Goal: Use online tool/utility: Utilize a website feature to perform a specific function

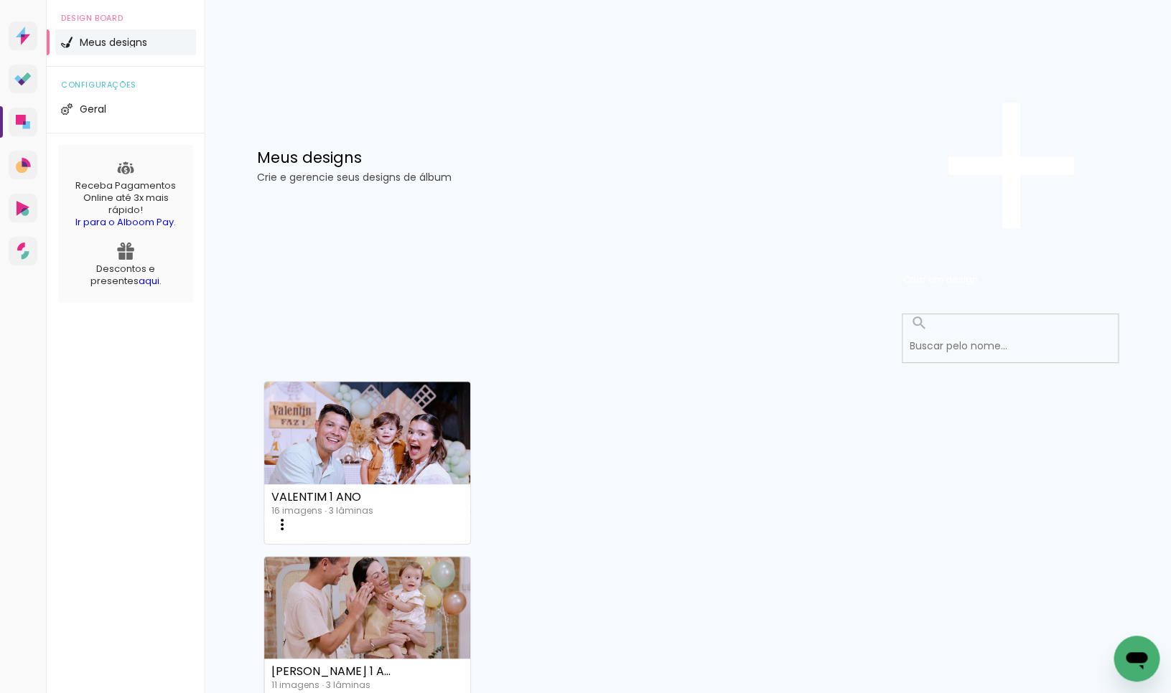
click at [973, 332] on input at bounding box center [1013, 346] width 223 height 29
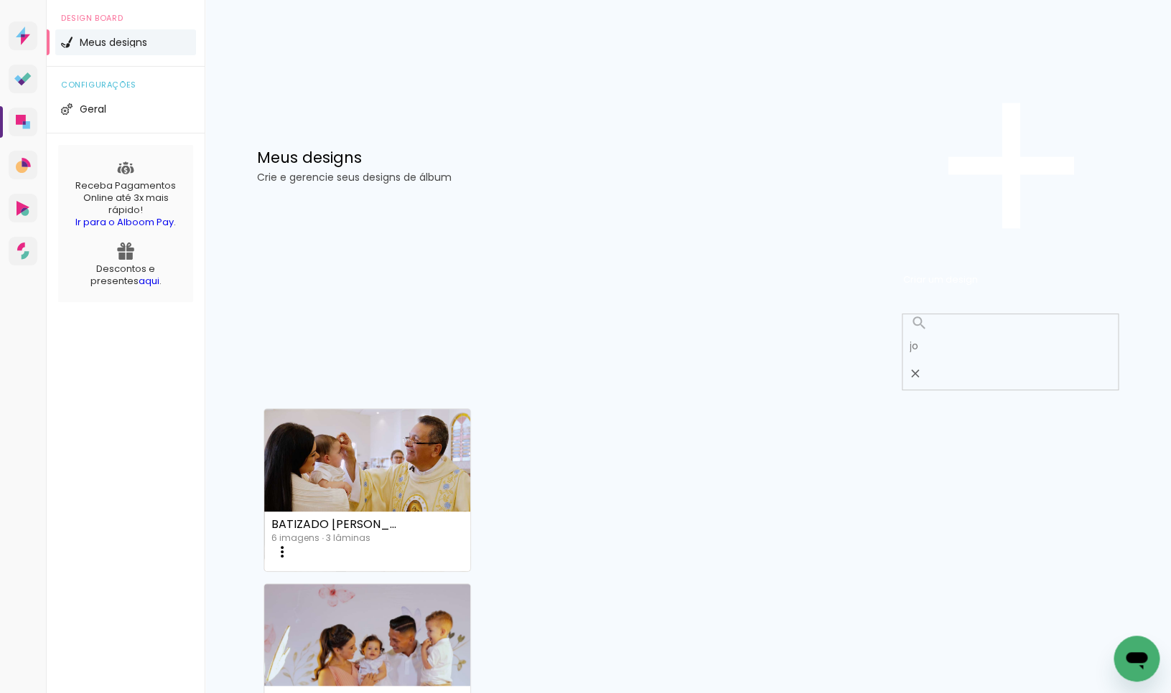
type input "j"
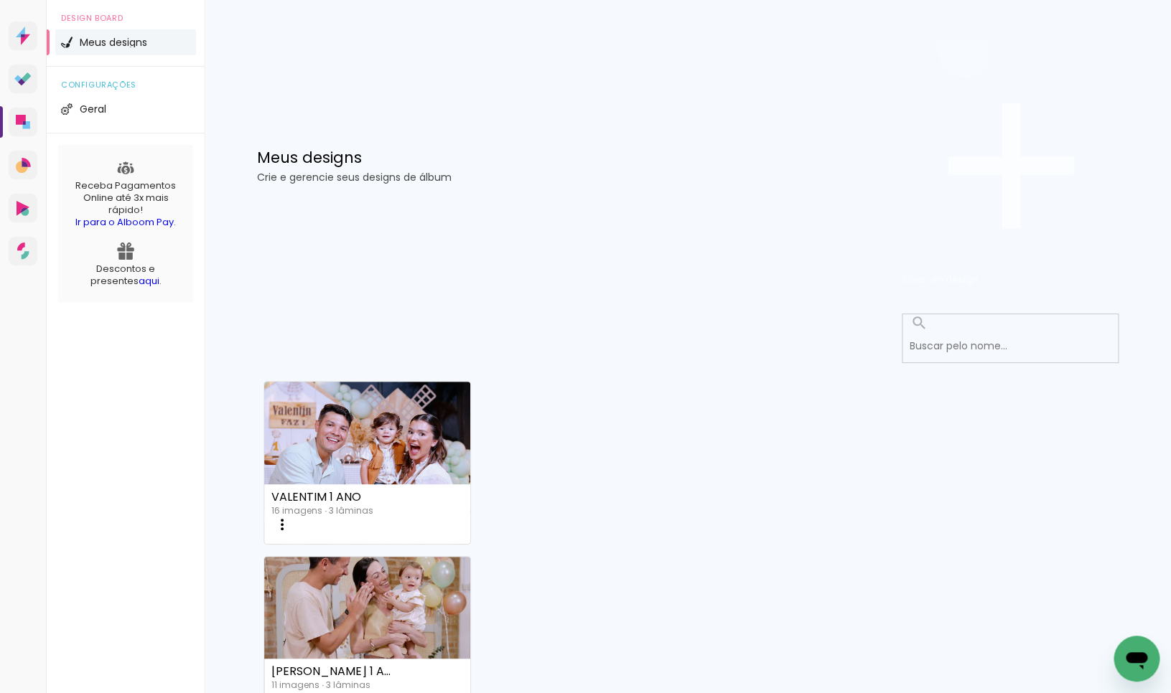
click at [978, 273] on span "Criar um design" at bounding box center [940, 280] width 75 height 14
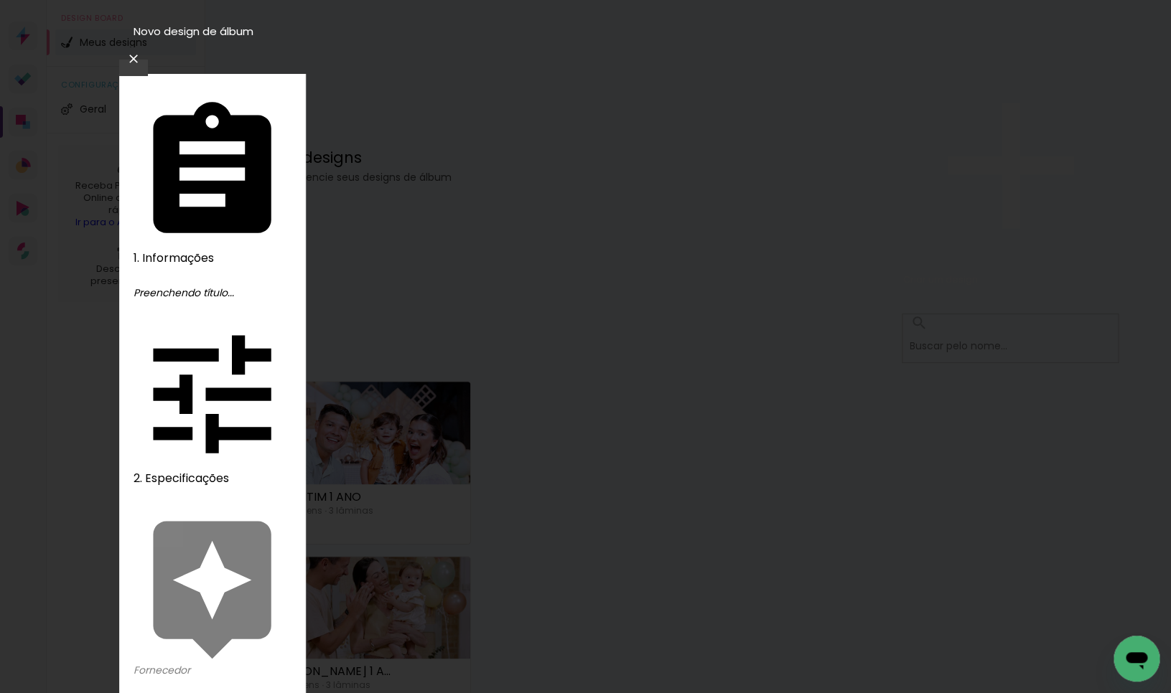
type input "[PERSON_NAME]"
type paper-input "[PERSON_NAME]"
type input "[PERSON_NAME] 3 ANOS"
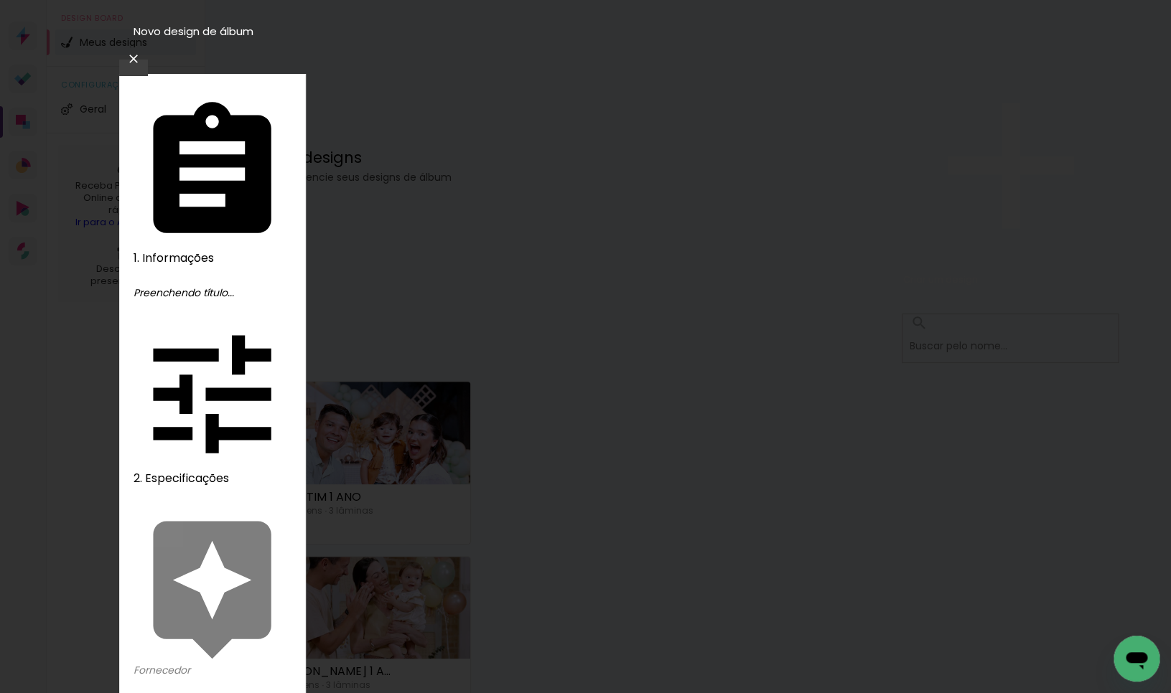
type paper-input "[PERSON_NAME] 3 ANOS"
click at [0, 0] on slot "Avançar" at bounding box center [0, 0] width 0 height 0
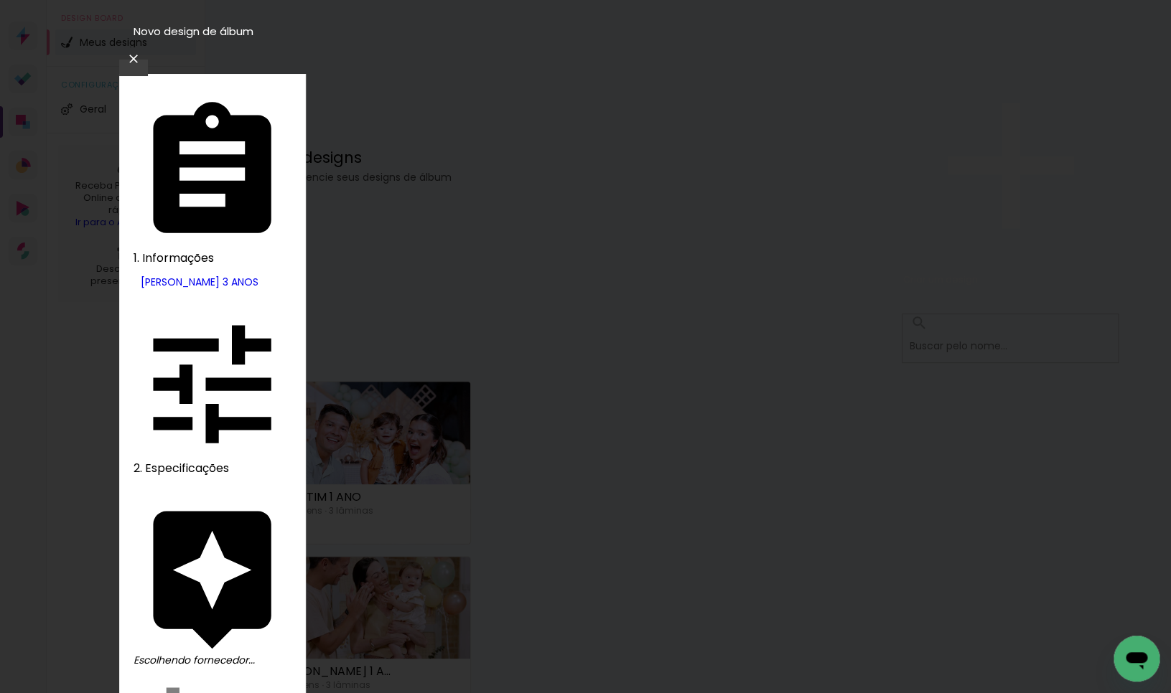
click at [0, 0] on slot "Avançar" at bounding box center [0, 0] width 0 height 0
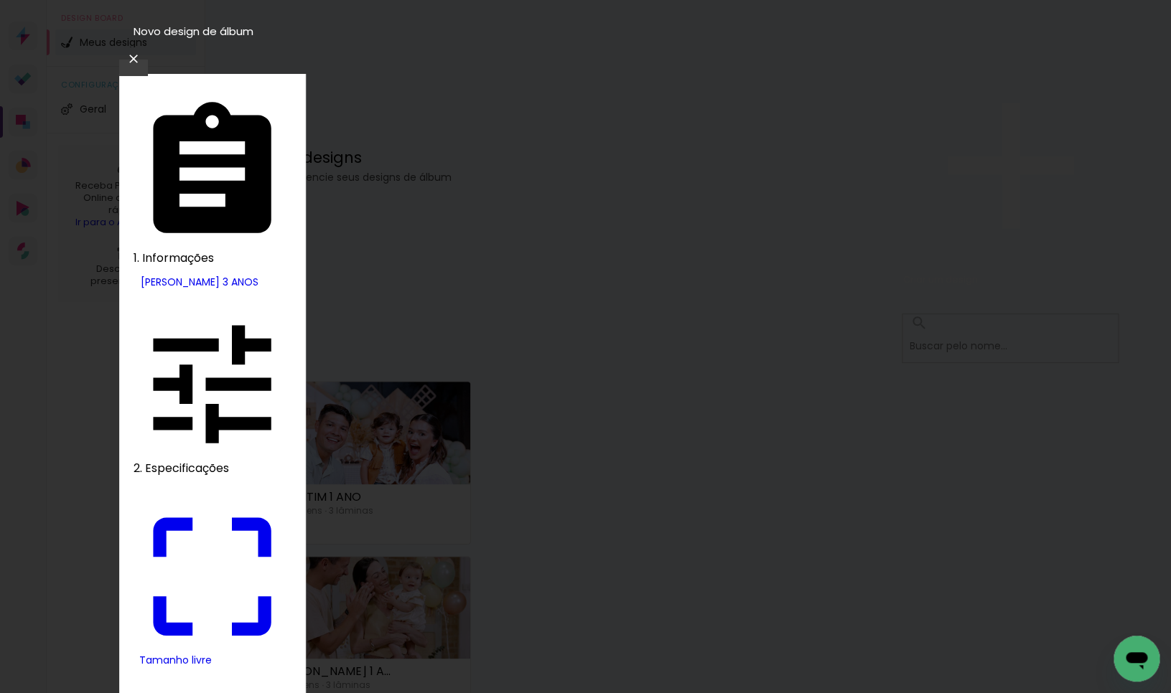
drag, startPoint x: 326, startPoint y: 411, endPoint x: 400, endPoint y: 409, distance: 74.0
type input "9"
type paper-input "9"
drag, startPoint x: 669, startPoint y: 401, endPoint x: 731, endPoint y: 399, distance: 61.8
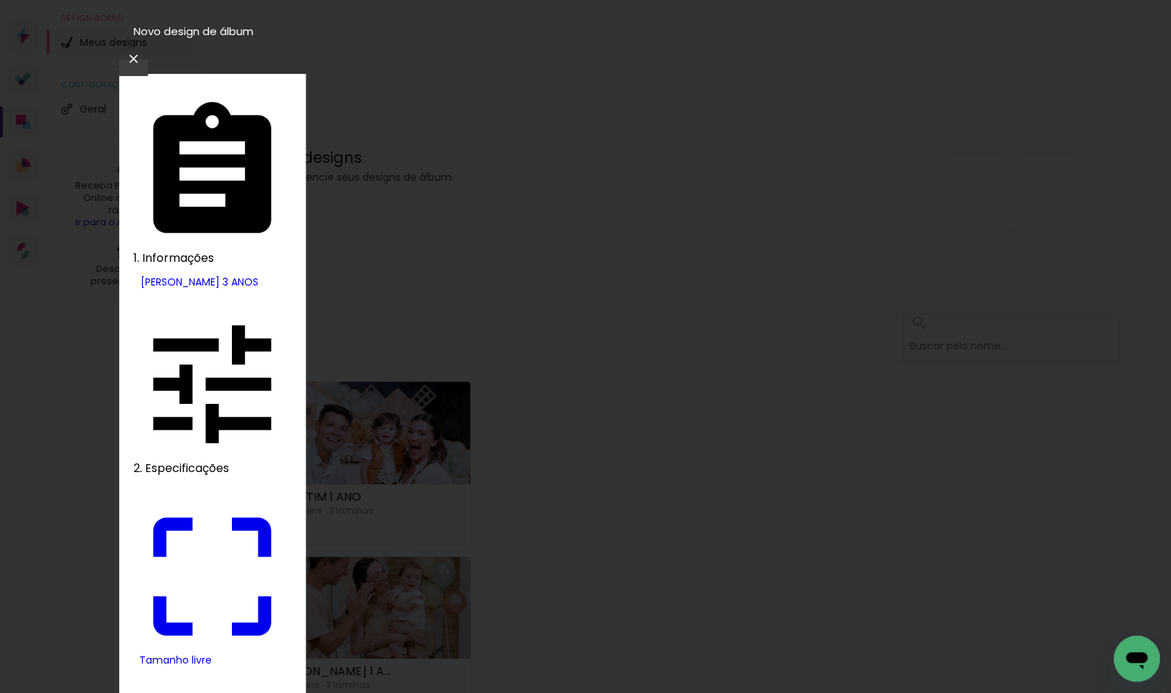
type input "18"
type input "4"
type paper-input "4"
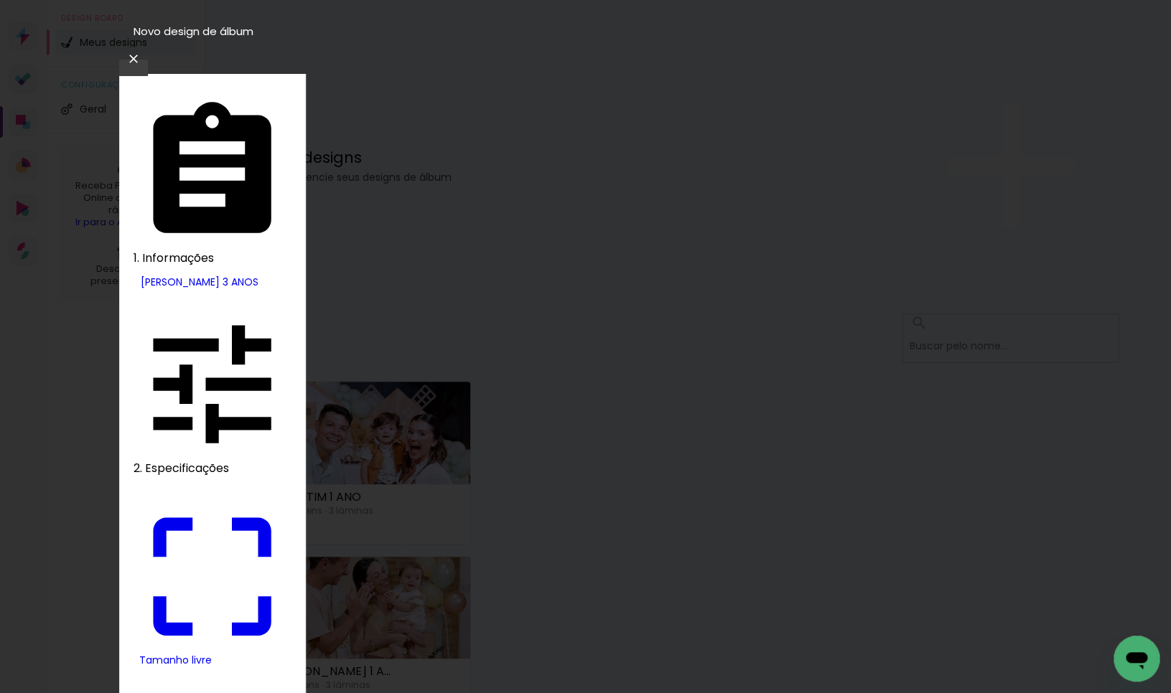
type input "3"
type paper-input "3"
drag, startPoint x: 963, startPoint y: 221, endPoint x: 971, endPoint y: 222, distance: 7.2
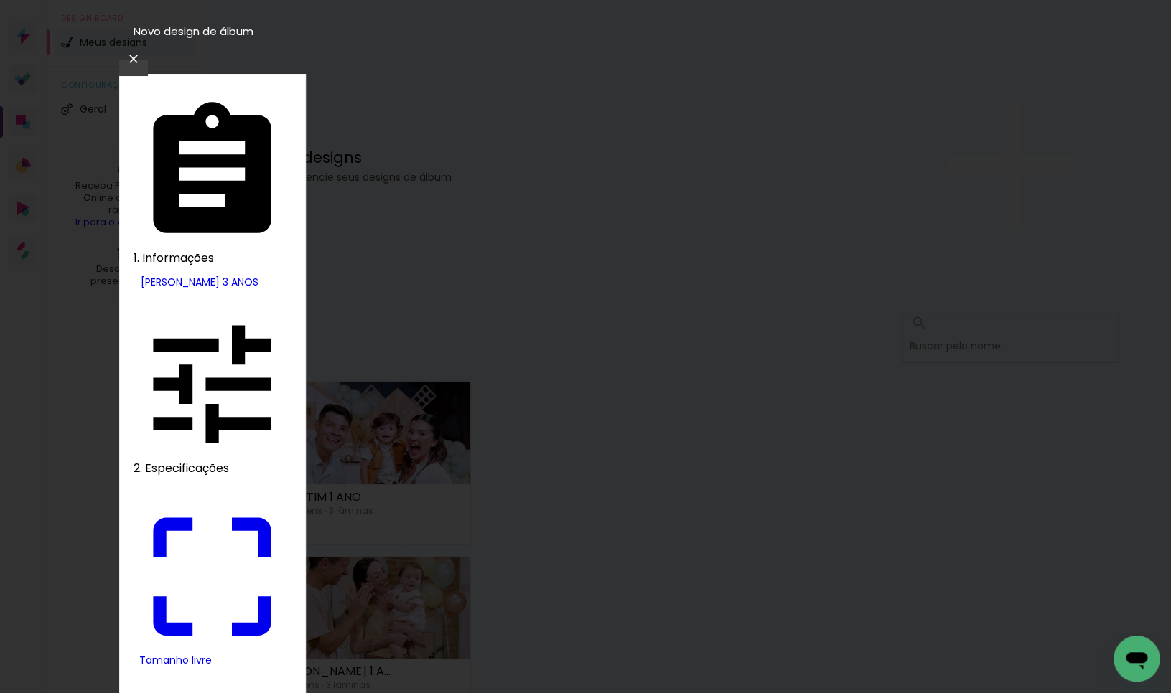
type input "2"
type paper-input "2"
type input "1"
type paper-input "1"
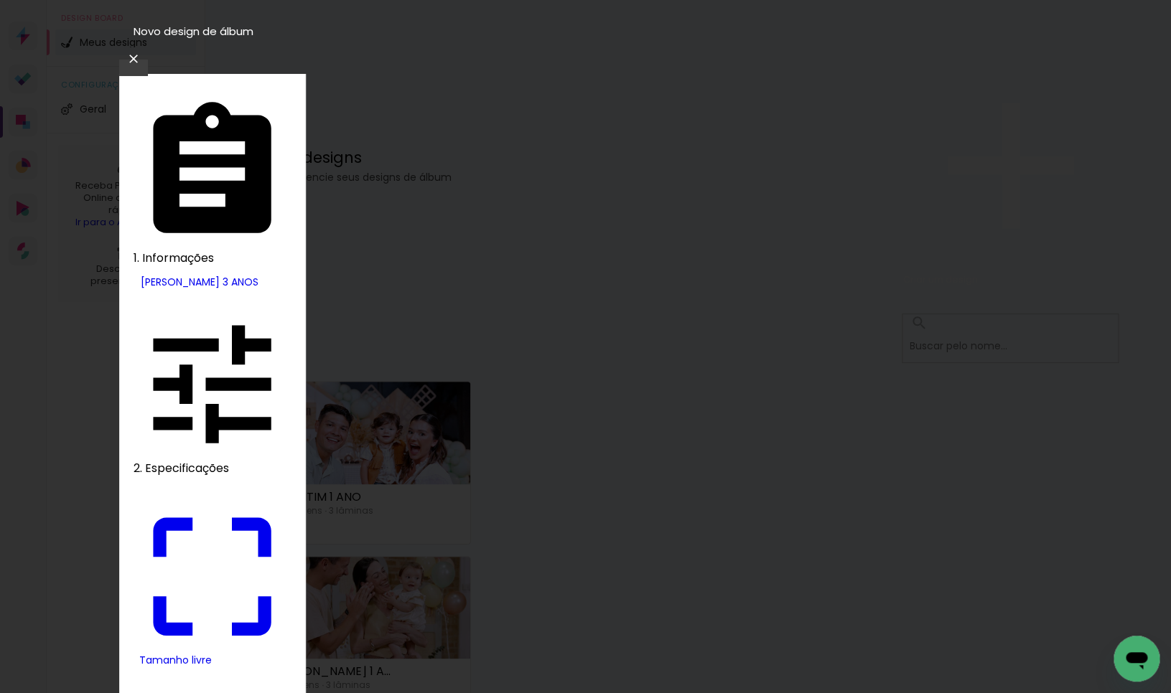
type input "0"
type input "18"
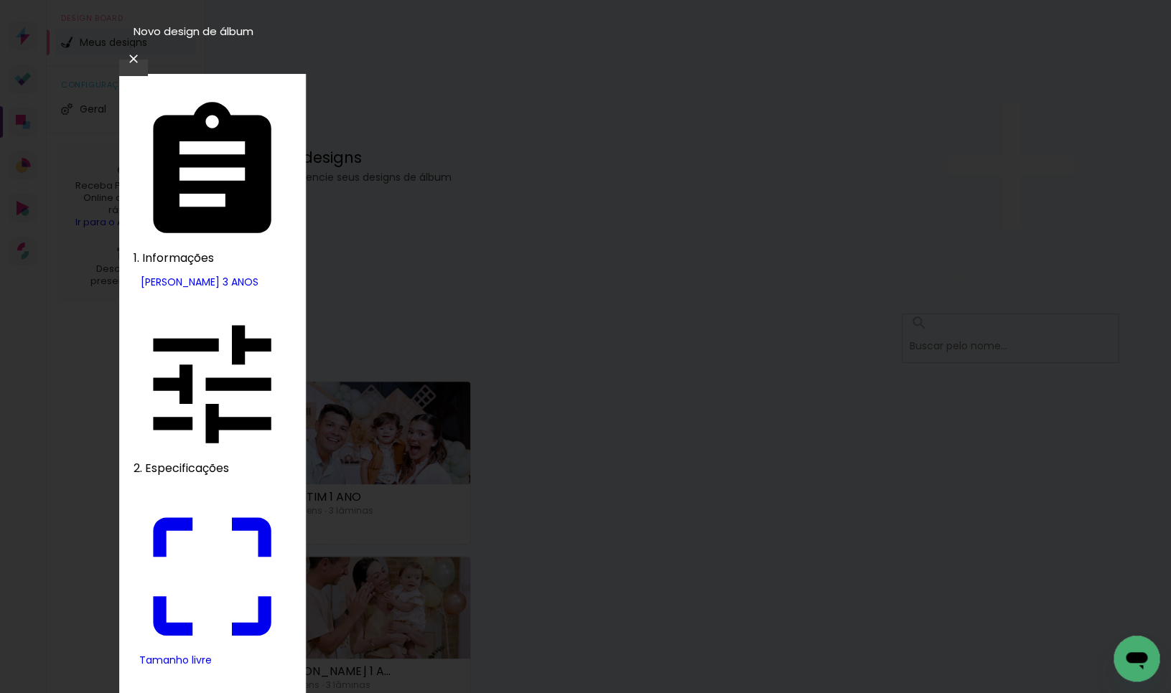
type paper-input "18"
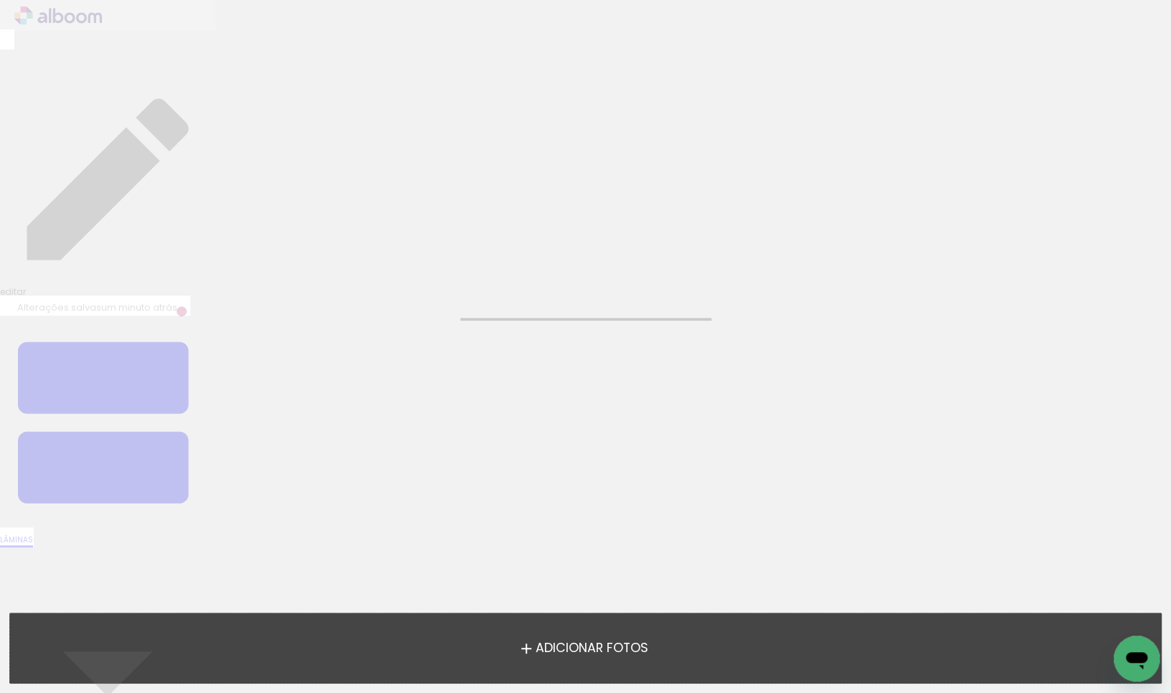
click at [647, 649] on span "Adicionar Fotos" at bounding box center [591, 649] width 113 height 13
click at [0, 0] on input "file" at bounding box center [0, 0] width 0 height 0
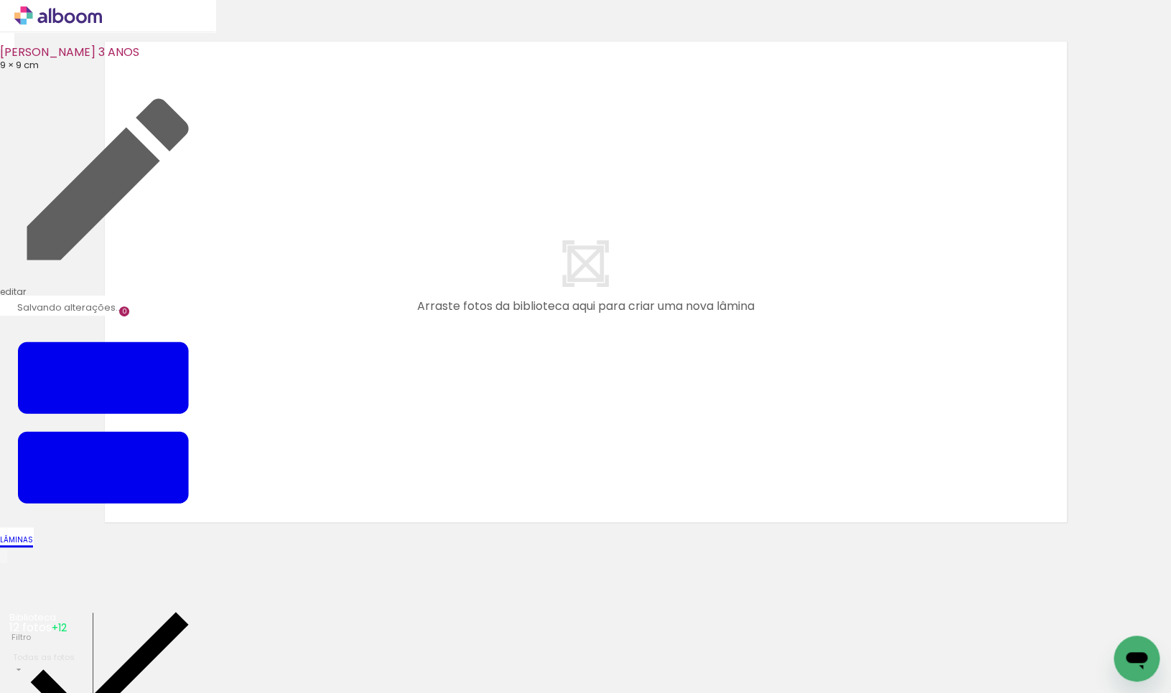
scroll to position [17, 0]
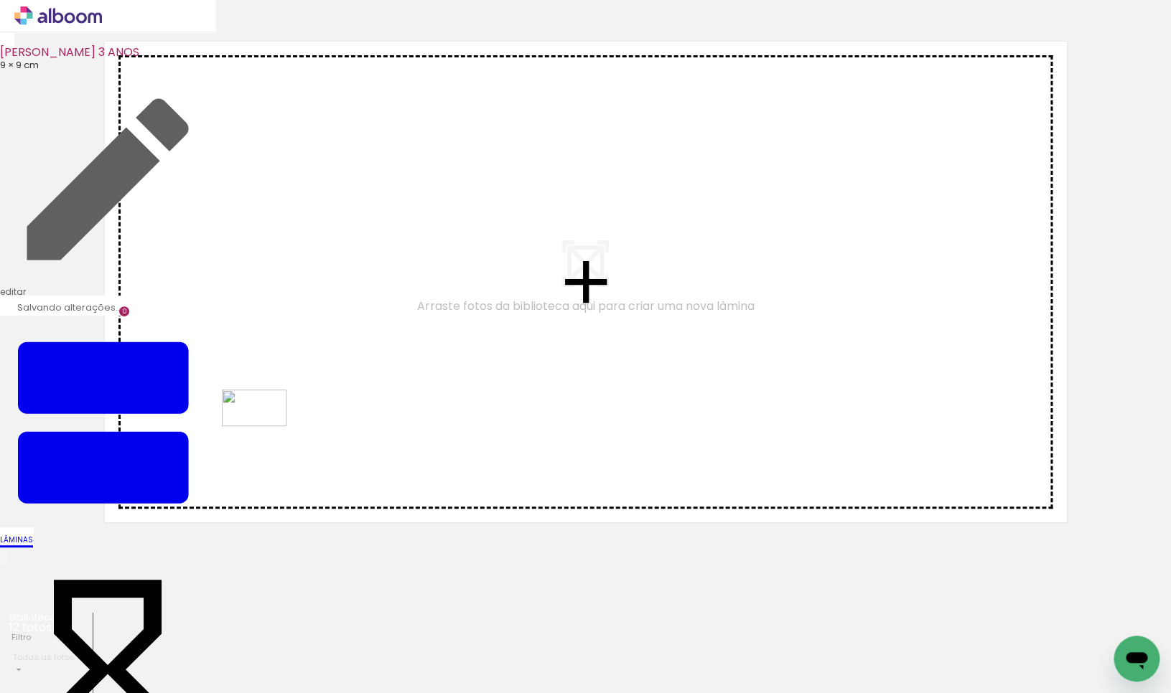
drag, startPoint x: 238, startPoint y: 650, endPoint x: 265, endPoint y: 433, distance: 218.5
click at [265, 433] on quentale-workspace at bounding box center [585, 346] width 1171 height 693
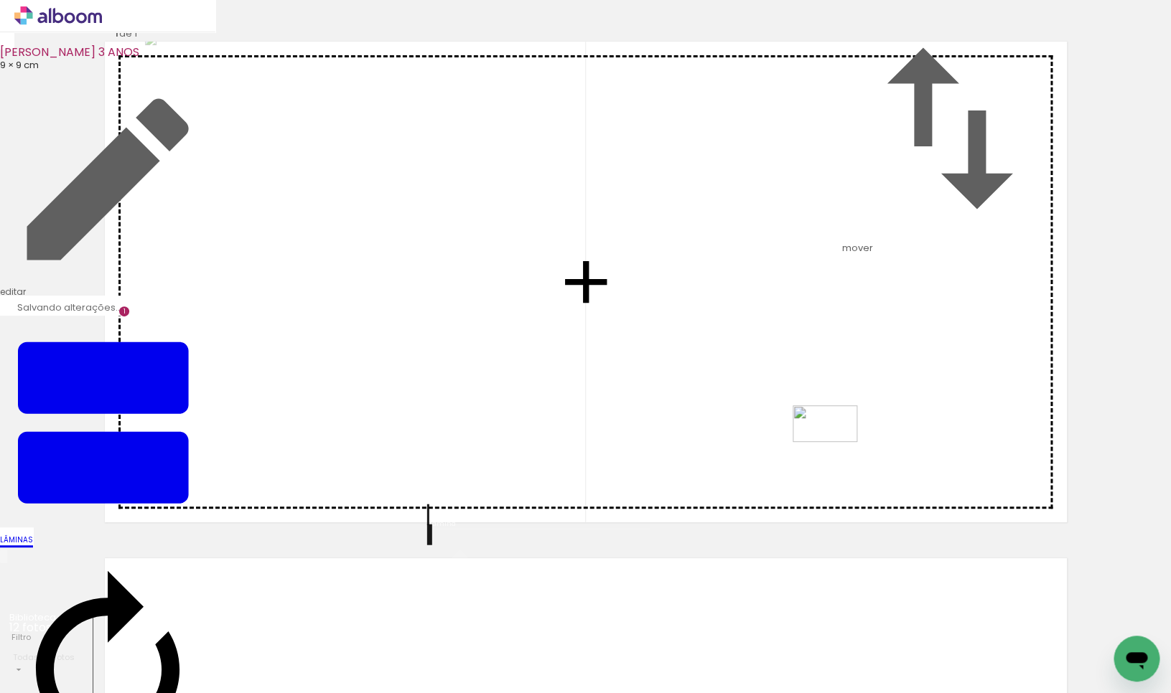
drag, startPoint x: 478, startPoint y: 659, endPoint x: 836, endPoint y: 449, distance: 414.8
click at [836, 449] on quentale-workspace at bounding box center [585, 346] width 1171 height 693
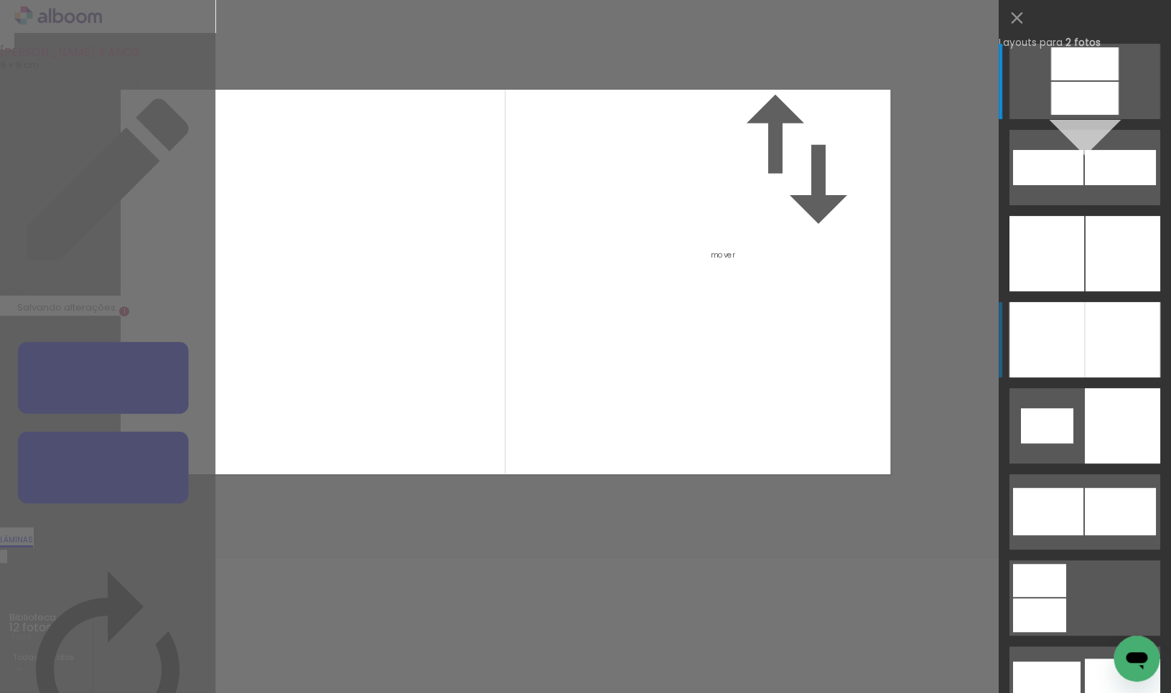
click at [1134, 340] on div at bounding box center [1122, 339] width 75 height 75
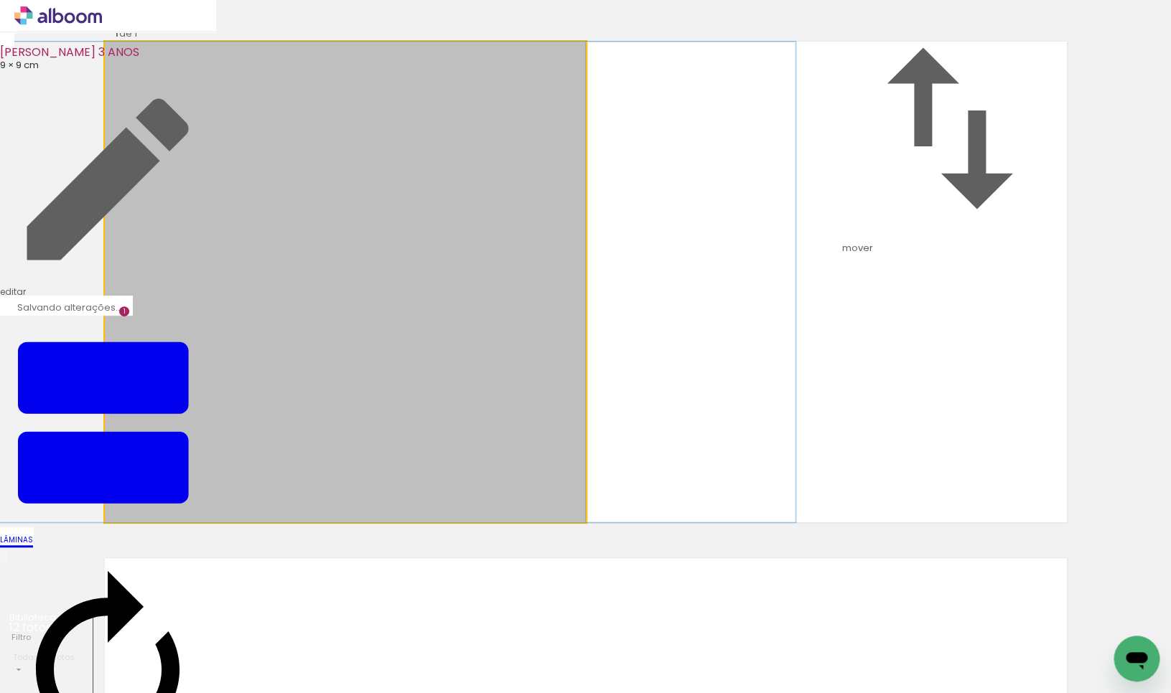
drag, startPoint x: 469, startPoint y: 360, endPoint x: 523, endPoint y: 361, distance: 53.1
click at [492, 358] on album-spread "1 de 1" at bounding box center [586, 282] width 962 height 481
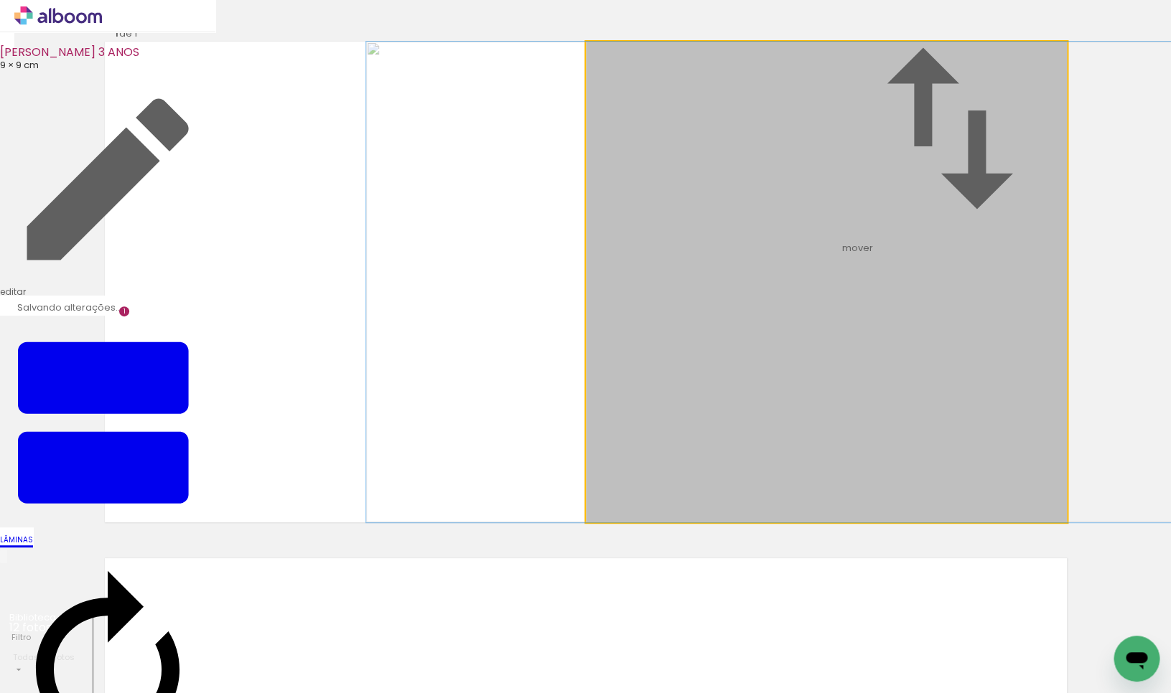
drag, startPoint x: 772, startPoint y: 373, endPoint x: 740, endPoint y: 371, distance: 32.3
click at [740, 372] on div at bounding box center [793, 282] width 855 height 481
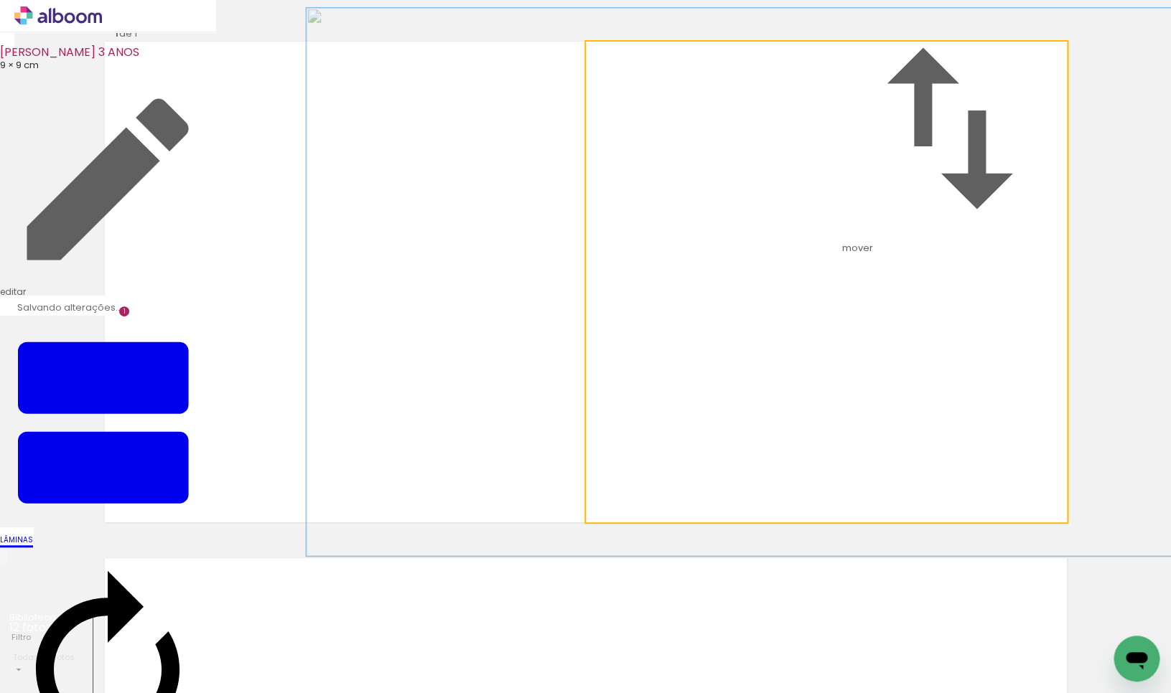
type paper-slider "114"
drag, startPoint x: 620, startPoint y: 114, endPoint x: 645, endPoint y: 159, distance: 51.5
click at [627, 64] on div at bounding box center [626, 57] width 13 height 13
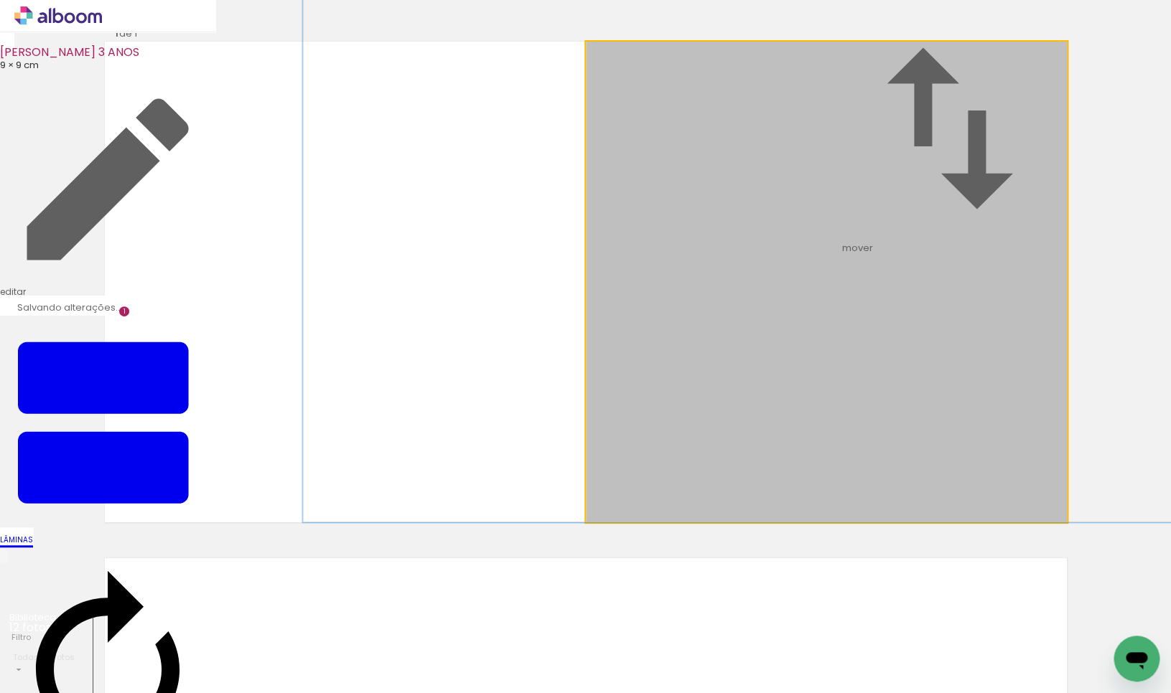
drag, startPoint x: 823, startPoint y: 312, endPoint x: 822, endPoint y: 253, distance: 58.9
click at [822, 253] on div at bounding box center [789, 248] width 975 height 548
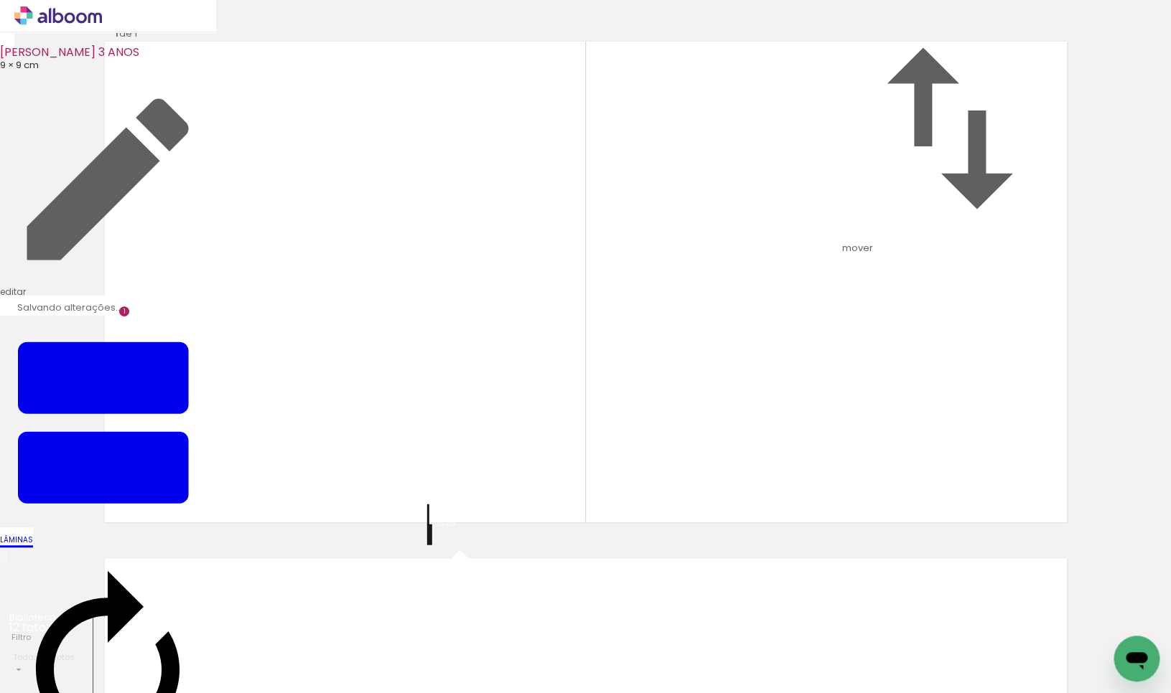
scroll to position [559, 0]
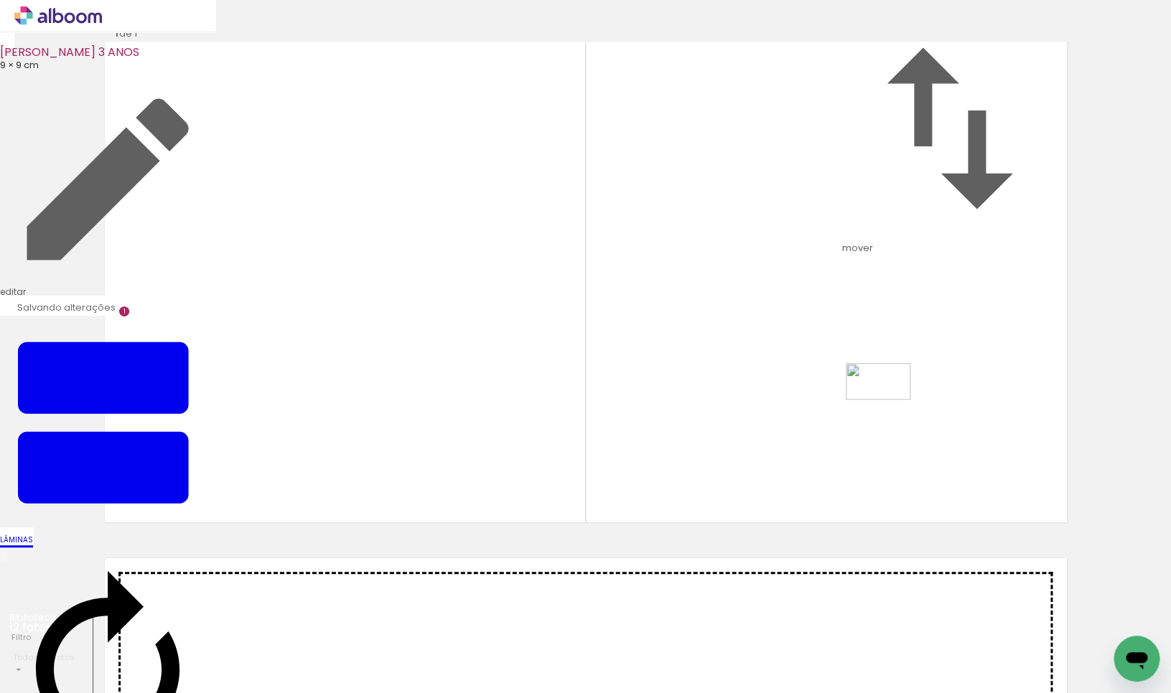
drag, startPoint x: 887, startPoint y: 635, endPoint x: 889, endPoint y: 405, distance: 229.7
click at [889, 405] on quentale-workspace at bounding box center [585, 346] width 1171 height 693
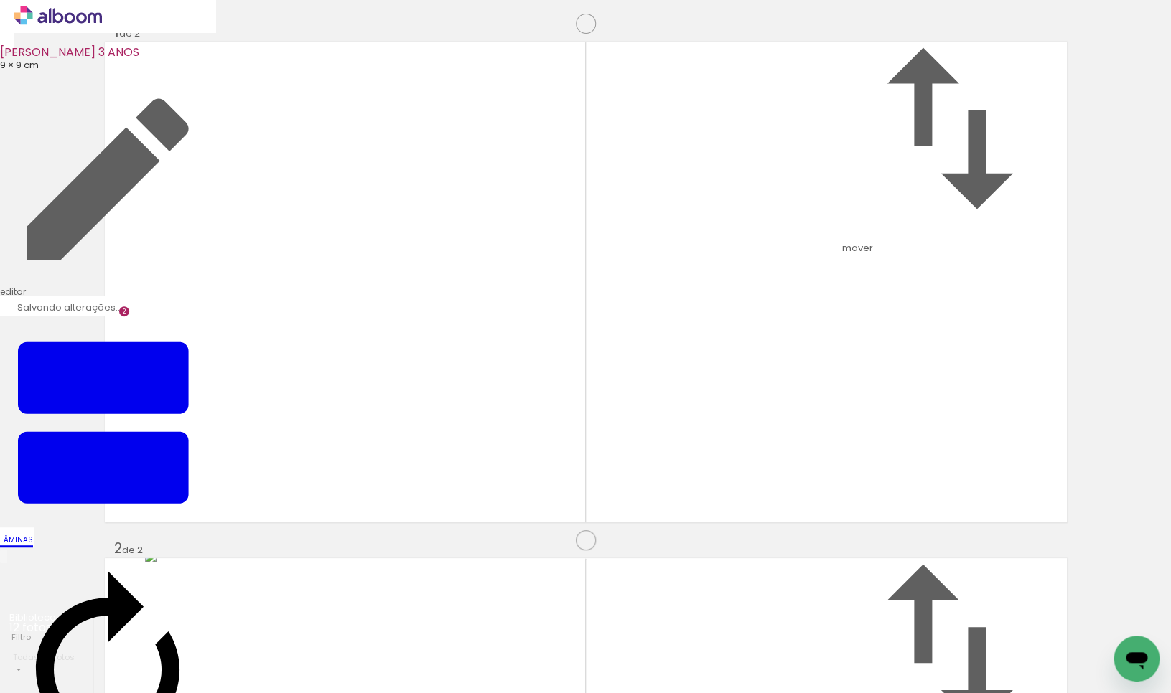
scroll to position [533, 0]
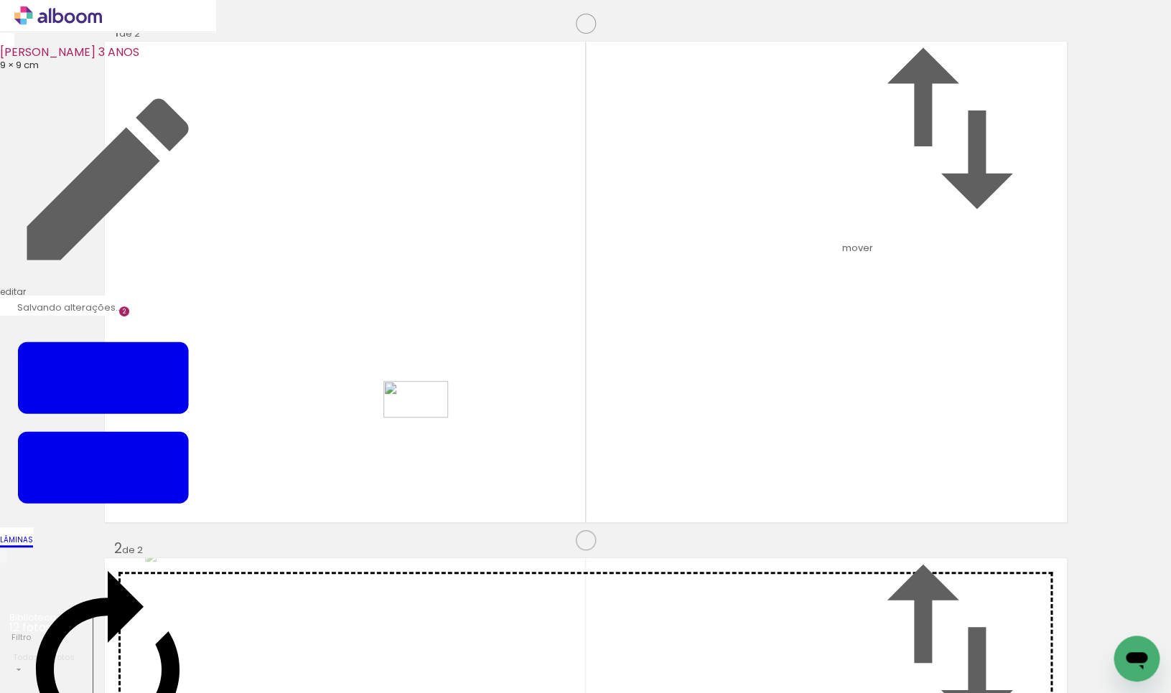
drag, startPoint x: 961, startPoint y: 655, endPoint x: 426, endPoint y: 424, distance: 582.4
click at [426, 424] on quentale-workspace at bounding box center [585, 346] width 1171 height 693
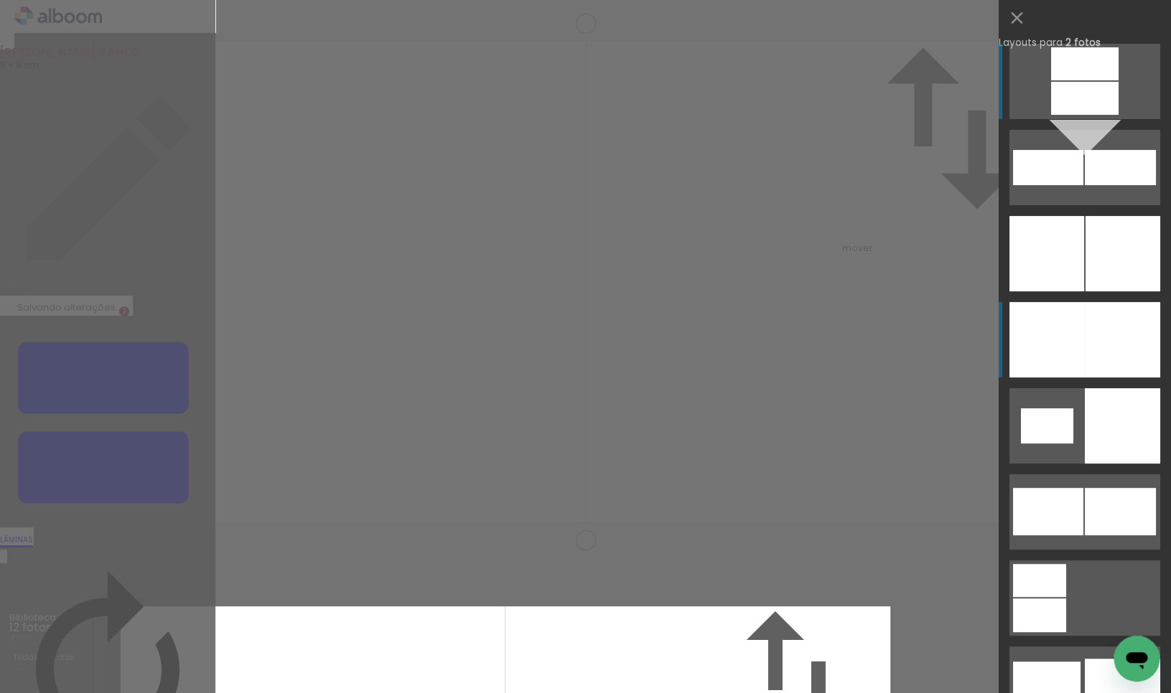
click at [1060, 340] on div at bounding box center [1046, 339] width 75 height 75
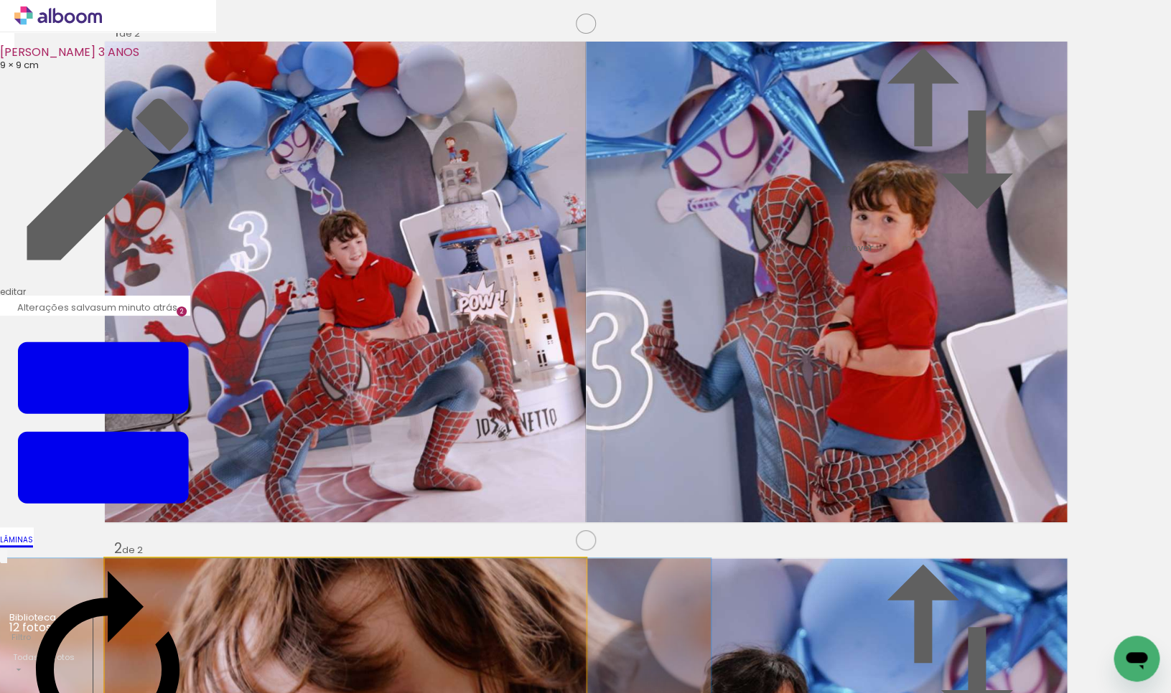
drag, startPoint x: 443, startPoint y: 403, endPoint x: 381, endPoint y: 401, distance: 61.8
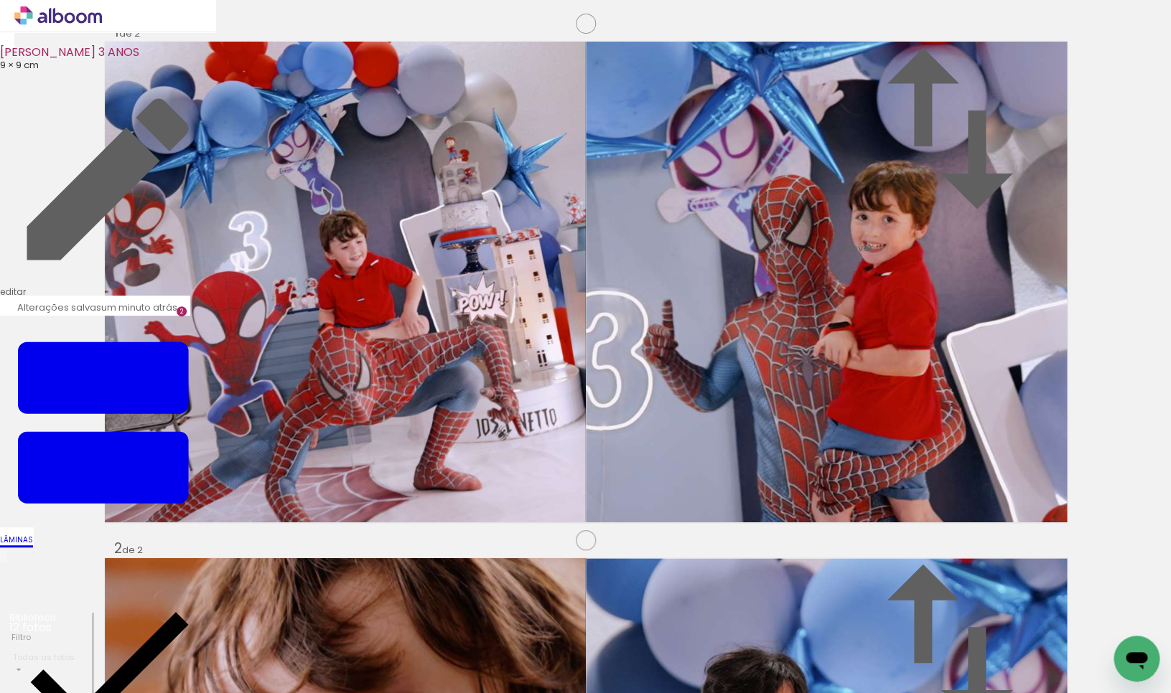
scroll to position [1075, 0]
drag, startPoint x: 622, startPoint y: 660, endPoint x: 252, endPoint y: 426, distance: 437.2
click at [252, 426] on quentale-workspace at bounding box center [585, 346] width 1171 height 693
drag, startPoint x: 572, startPoint y: 652, endPoint x: 952, endPoint y: 439, distance: 435.2
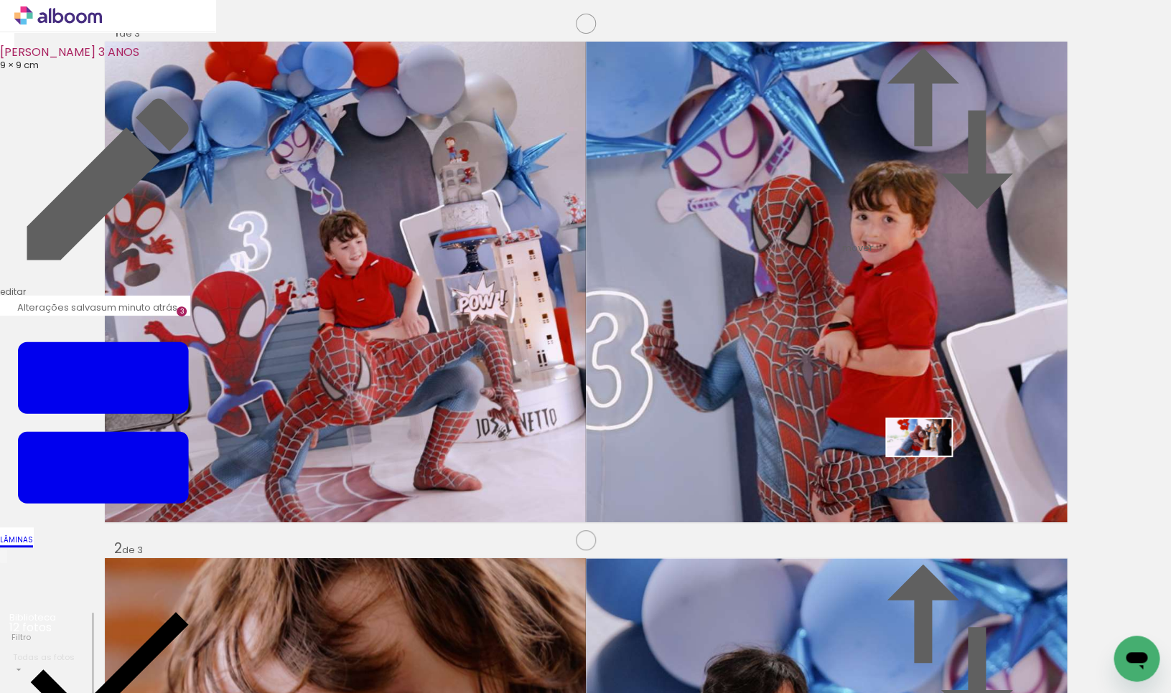
click at [952, 439] on quentale-workspace at bounding box center [585, 346] width 1171 height 693
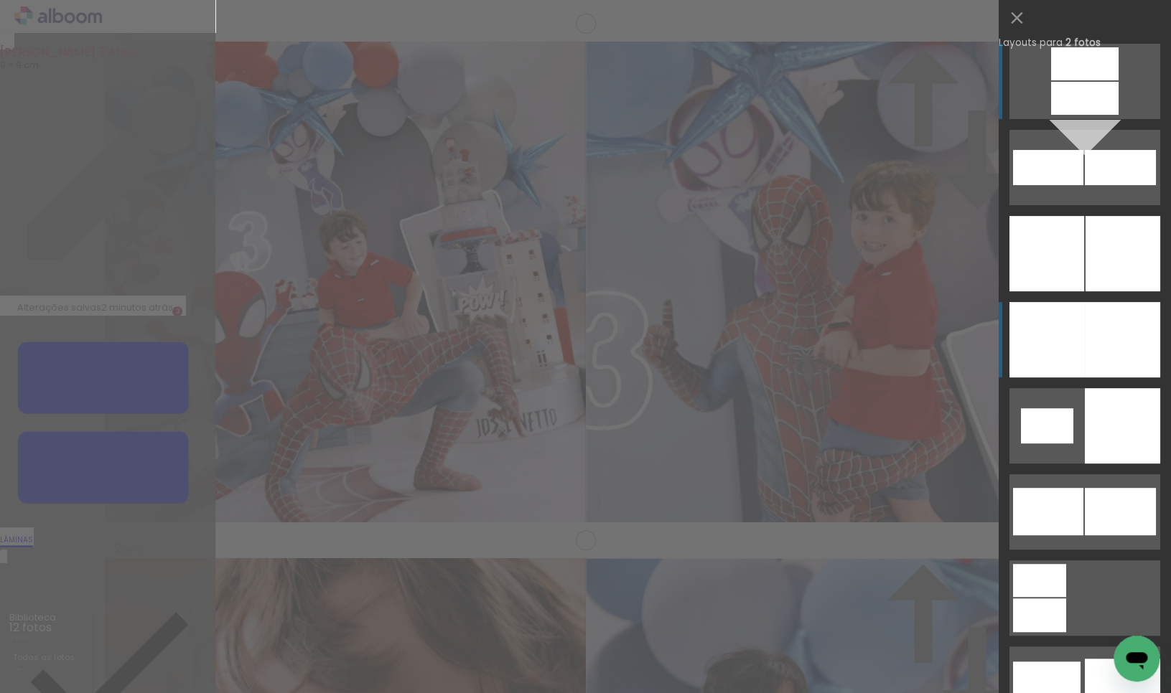
click at [1099, 332] on div at bounding box center [1122, 339] width 75 height 75
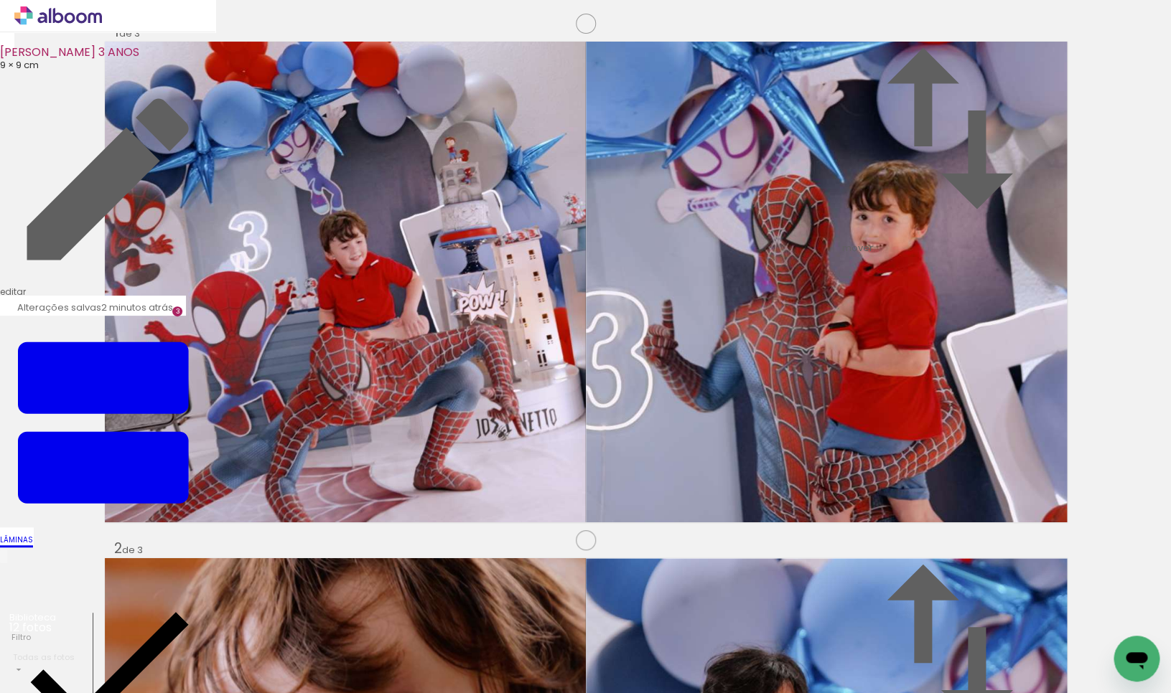
drag, startPoint x: 873, startPoint y: 347, endPoint x: 915, endPoint y: 345, distance: 41.7
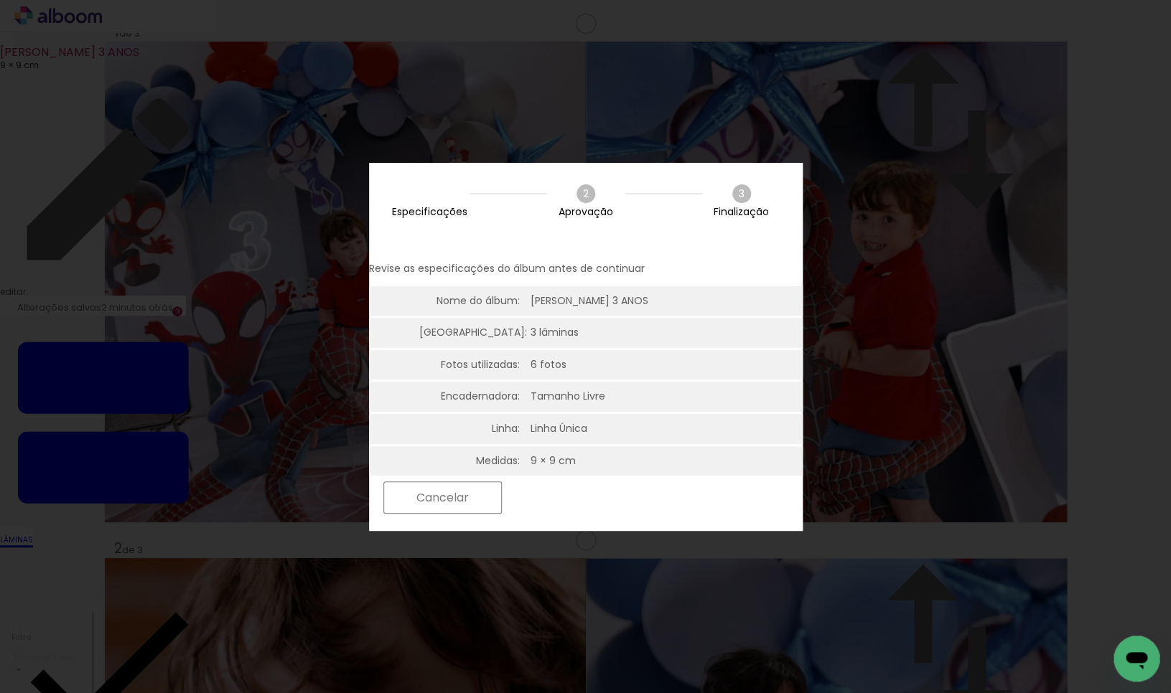
click at [0, 0] on slot "Próximo" at bounding box center [0, 0] width 0 height 0
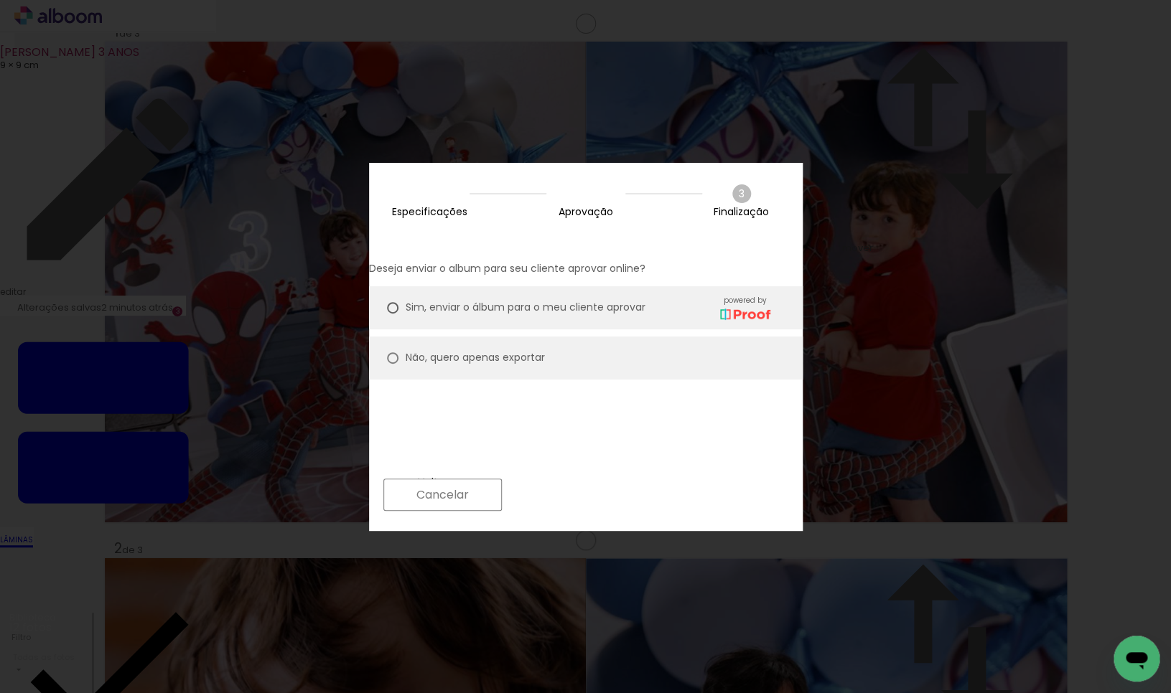
click at [398, 352] on div at bounding box center [392, 357] width 11 height 11
type paper-radio-button "on"
click at [0, 0] on slot "Próximo" at bounding box center [0, 0] width 0 height 0
type input "Alta, 300 DPI"
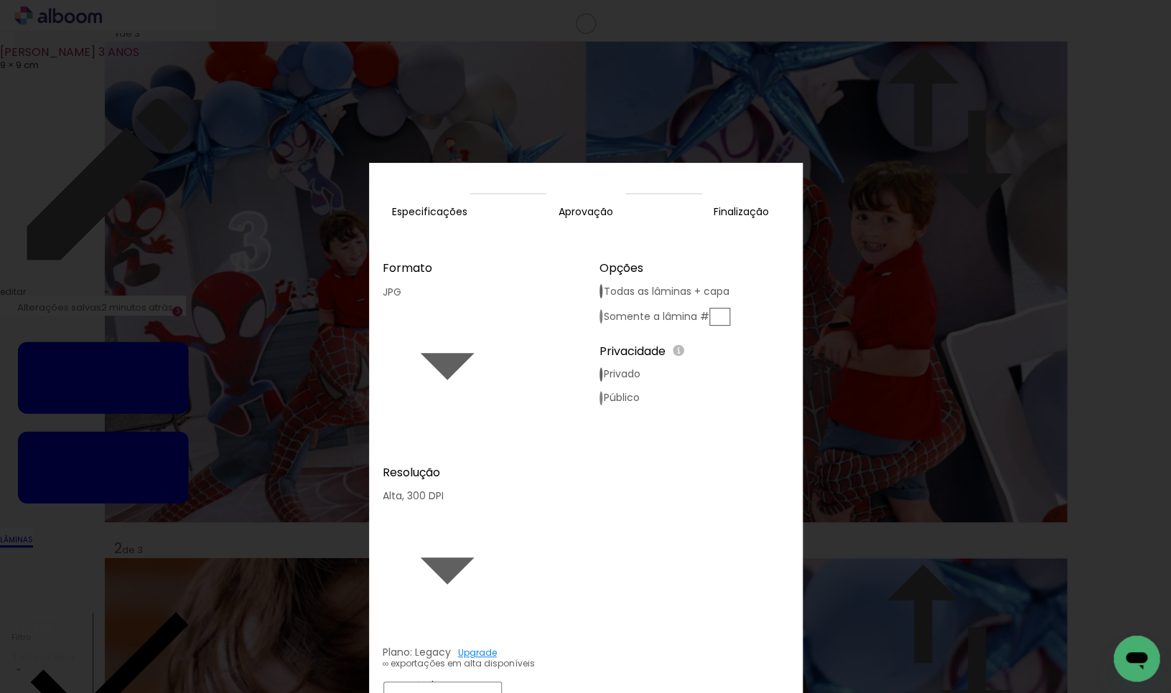
click at [623, 683] on paper-button "Exportar" at bounding box center [566, 698] width 114 height 31
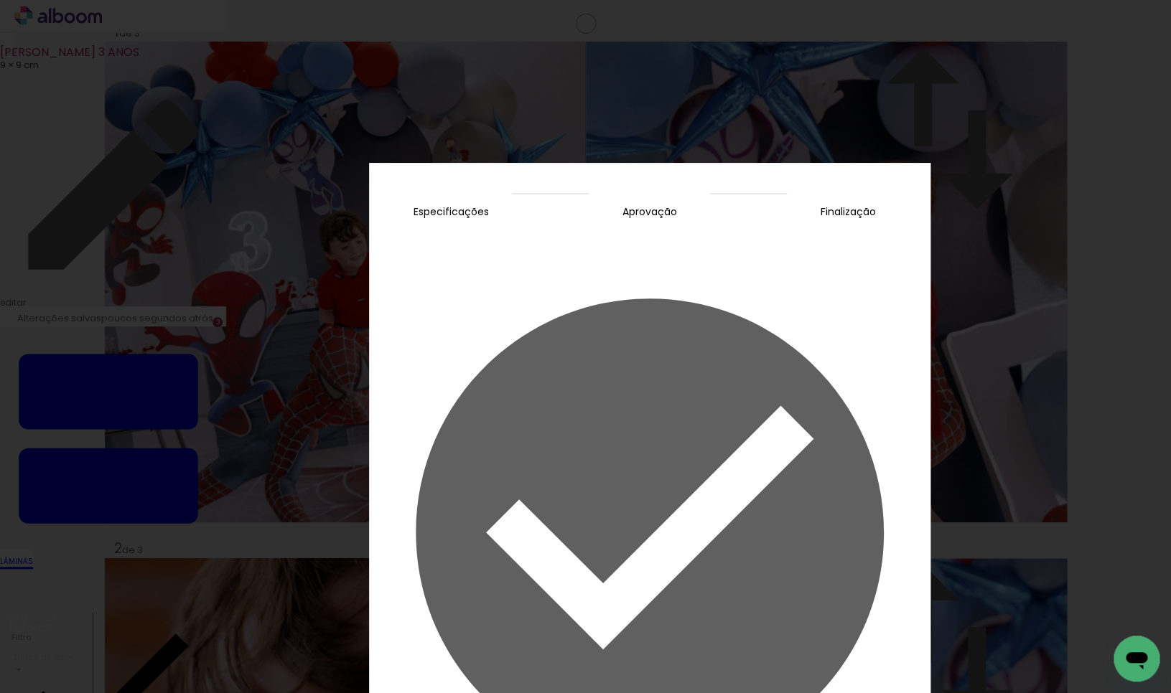
click at [0, 0] on slot "Concluir" at bounding box center [0, 0] width 0 height 0
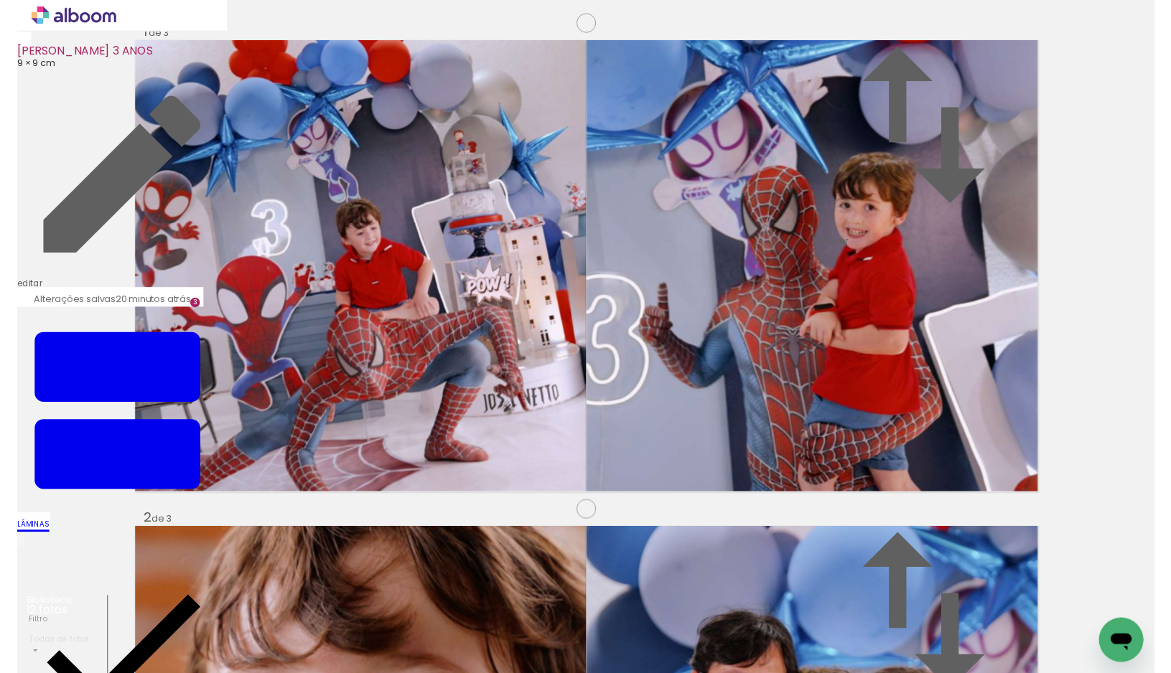
scroll to position [1202, 2]
